Goal: Information Seeking & Learning: Check status

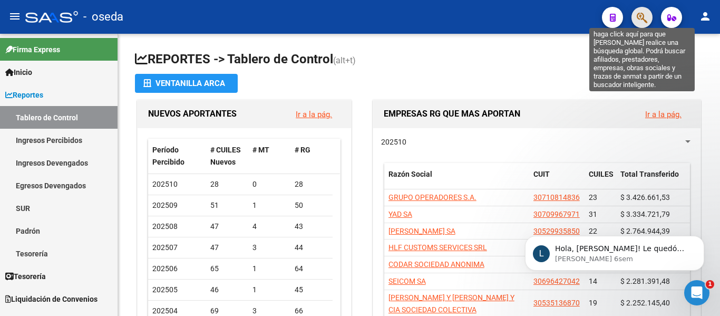
click at [646, 20] on icon "button" at bounding box center [642, 18] width 11 height 12
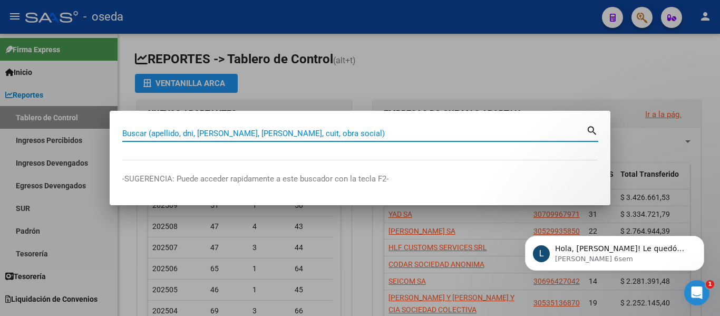
paste input "23236045609"
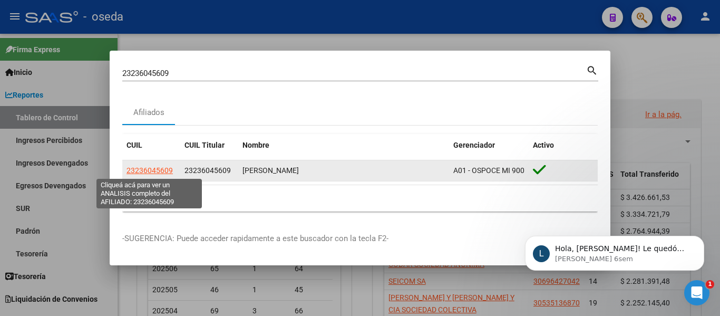
click at [161, 171] on span "23236045609" at bounding box center [150, 170] width 46 height 8
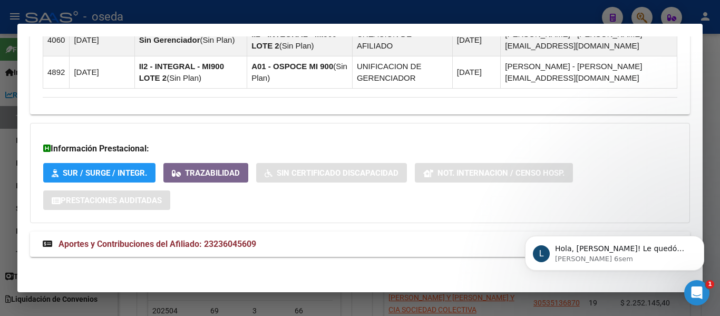
scroll to position [687, 0]
click at [215, 245] on span "Aportes y Contribuciones del Afiliado: 23236045609" at bounding box center [158, 243] width 198 height 10
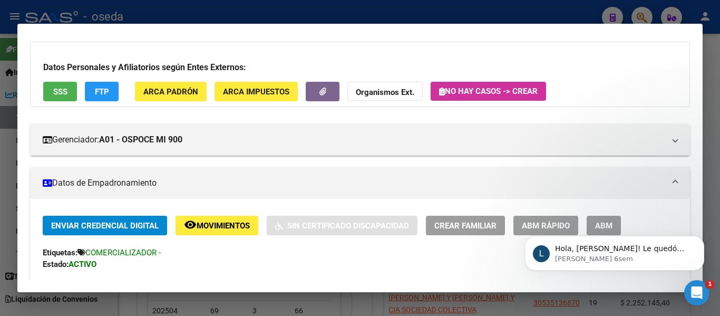
scroll to position [0, 0]
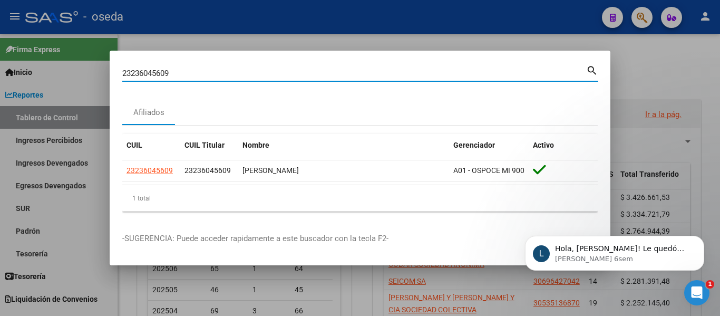
drag, startPoint x: 208, startPoint y: 72, endPoint x: 0, endPoint y: 53, distance: 208.7
click at [0, 53] on div "23236045609 Buscar (apellido, dni, cuil, nro traspaso, cuit, obra social) searc…" at bounding box center [360, 158] width 720 height 316
paste input "0359852453"
type input "20359852453"
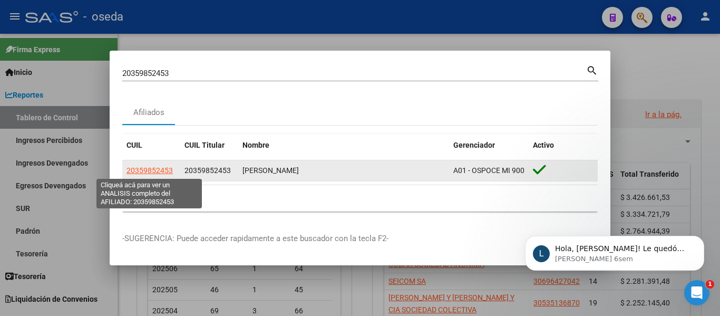
click at [154, 169] on span "20359852453" at bounding box center [150, 170] width 46 height 8
type textarea "20359852453"
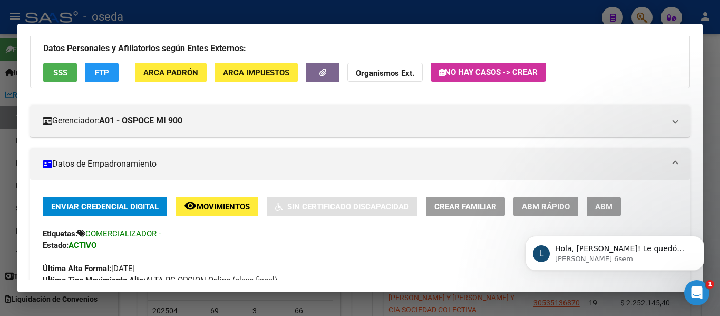
scroll to position [105, 0]
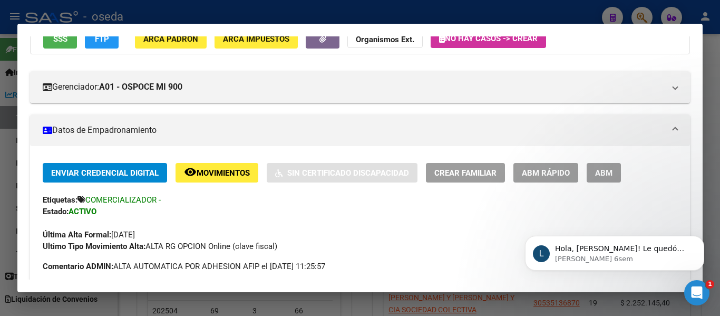
click at [233, 174] on span "Movimientos" at bounding box center [223, 172] width 53 height 9
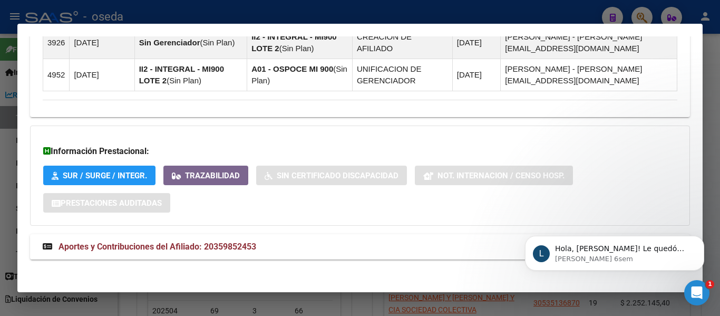
scroll to position [754, 0]
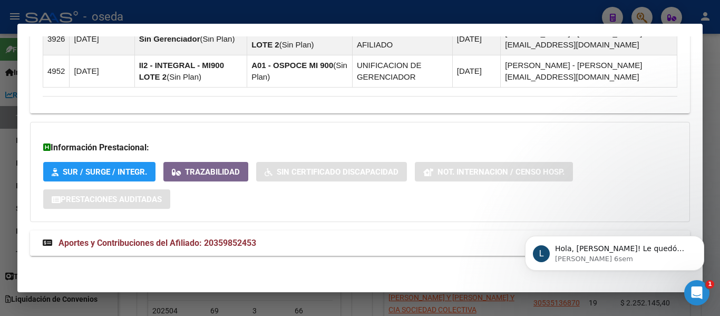
click at [252, 242] on span "Aportes y Contribuciones del Afiliado: 20359852453" at bounding box center [158, 243] width 198 height 10
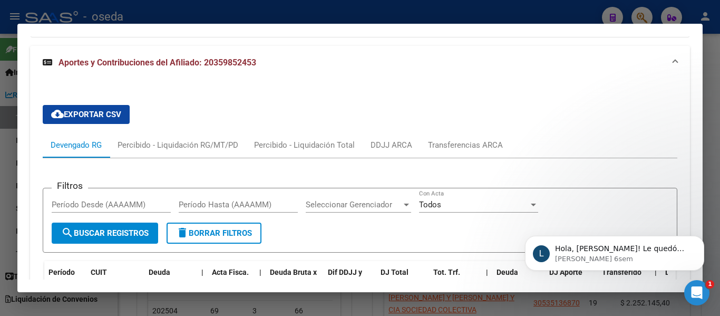
scroll to position [1079, 0]
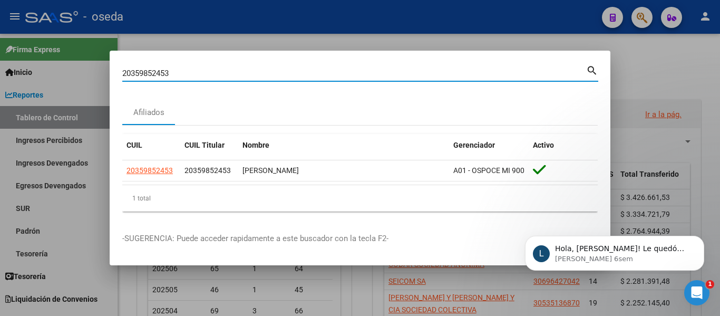
drag, startPoint x: 218, startPoint y: 73, endPoint x: 1, endPoint y: 56, distance: 217.5
click at [0, 57] on div "20359852453 Buscar (apellido, dni, cuil, nro traspaso, cuit, obra social) searc…" at bounding box center [360, 158] width 720 height 316
type input "[PERSON_NAME]"
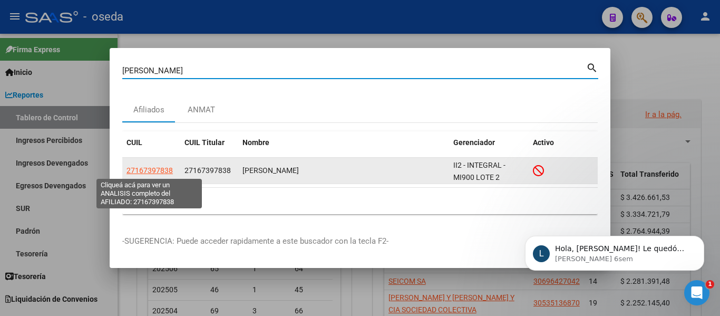
click at [145, 174] on span "27167397838" at bounding box center [150, 170] width 46 height 8
type textarea "27167397838"
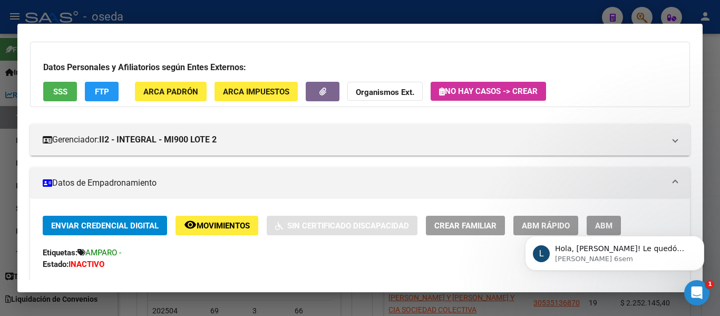
scroll to position [105, 0]
